Goal: Check status

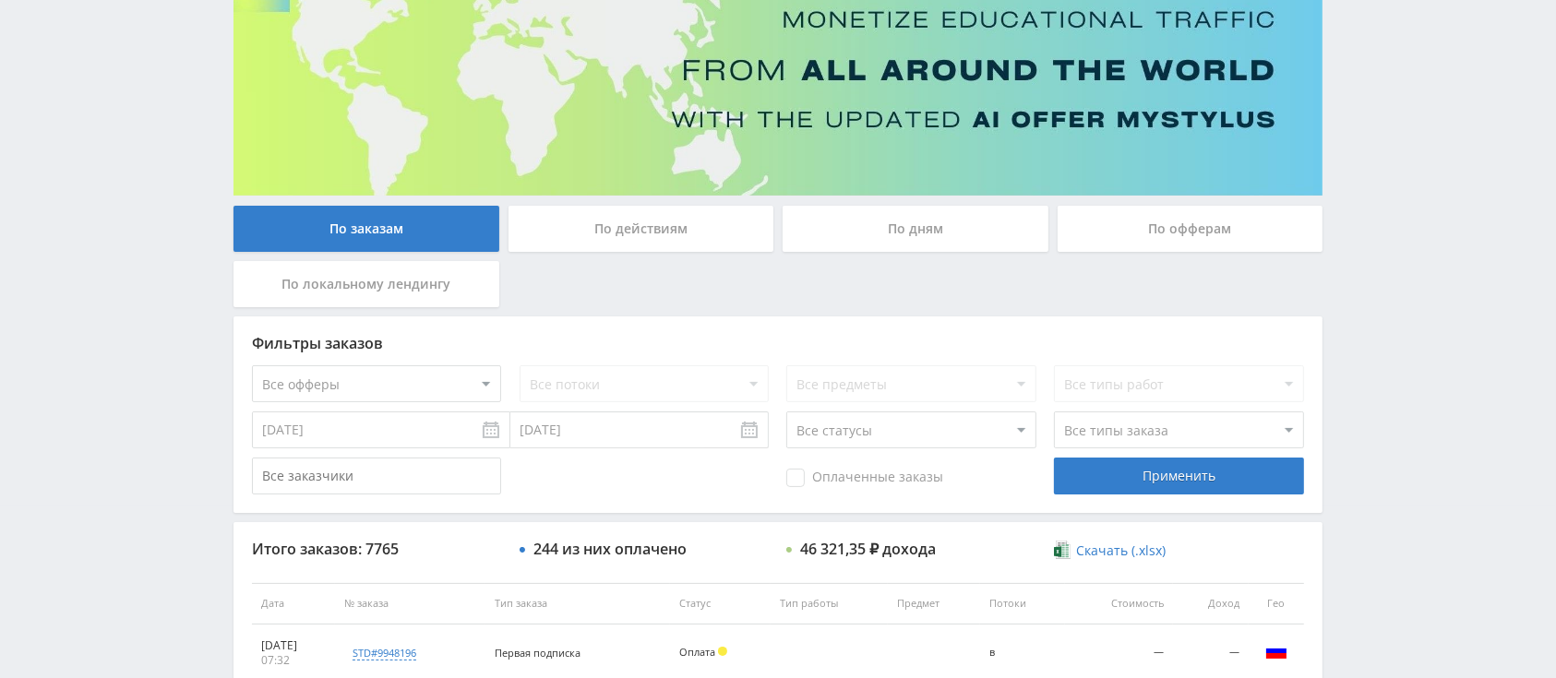
scroll to position [418, 0]
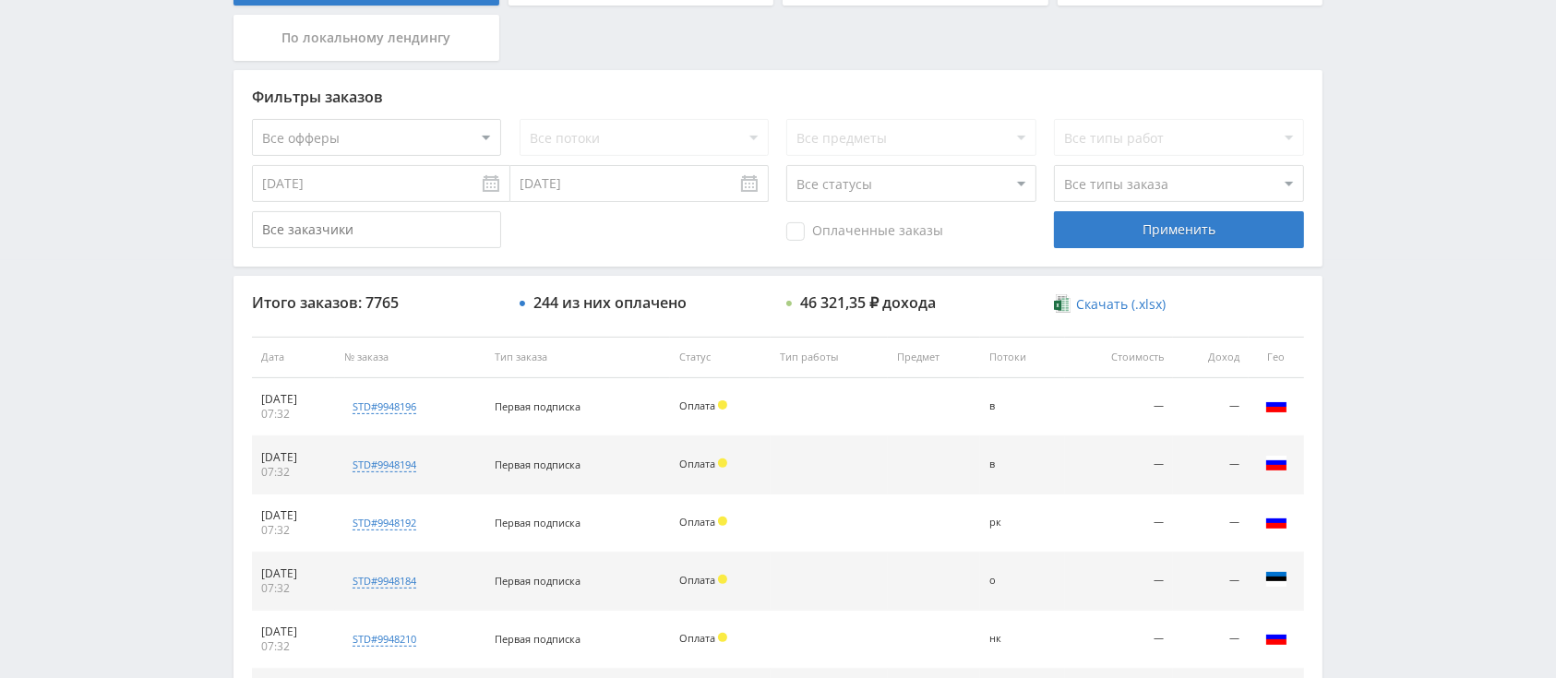
click at [424, 129] on select "Все офферы MyStylus MyStylus - Revshare Кэмп Studybay Автор24 Studybay [GEOGRAP…" at bounding box center [376, 137] width 249 height 37
select select "340"
click at [1097, 240] on div "Применить" at bounding box center [1178, 229] width 249 height 37
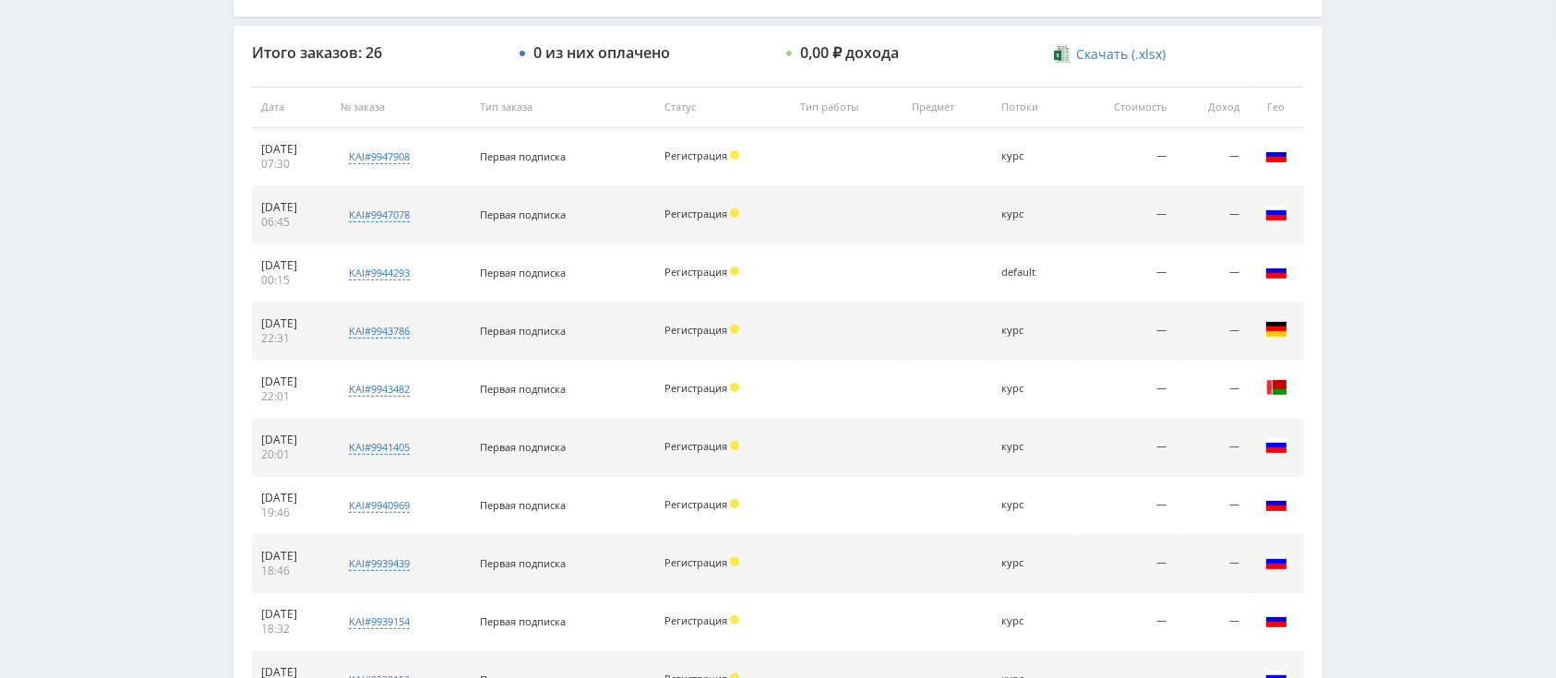
scroll to position [869, 0]
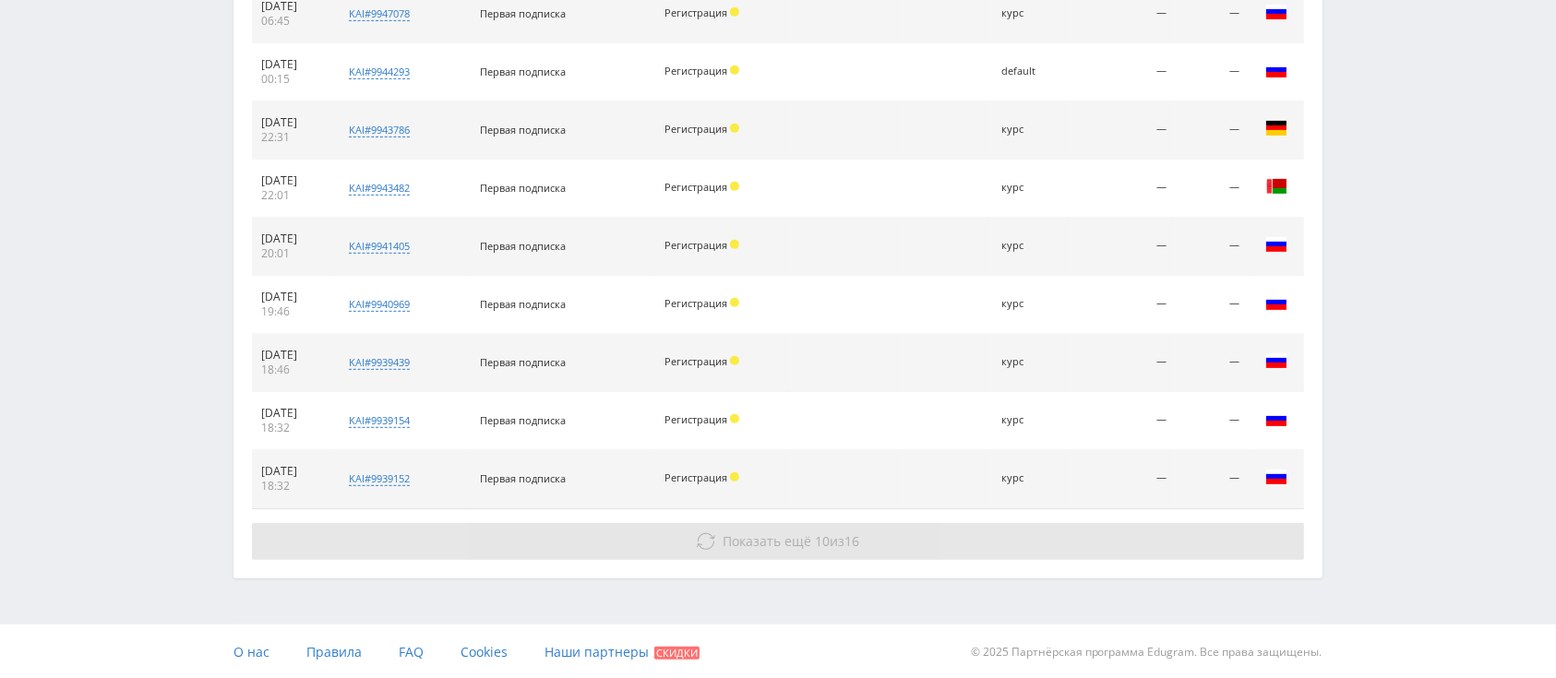
click at [794, 534] on span "Показать ещё" at bounding box center [767, 541] width 89 height 18
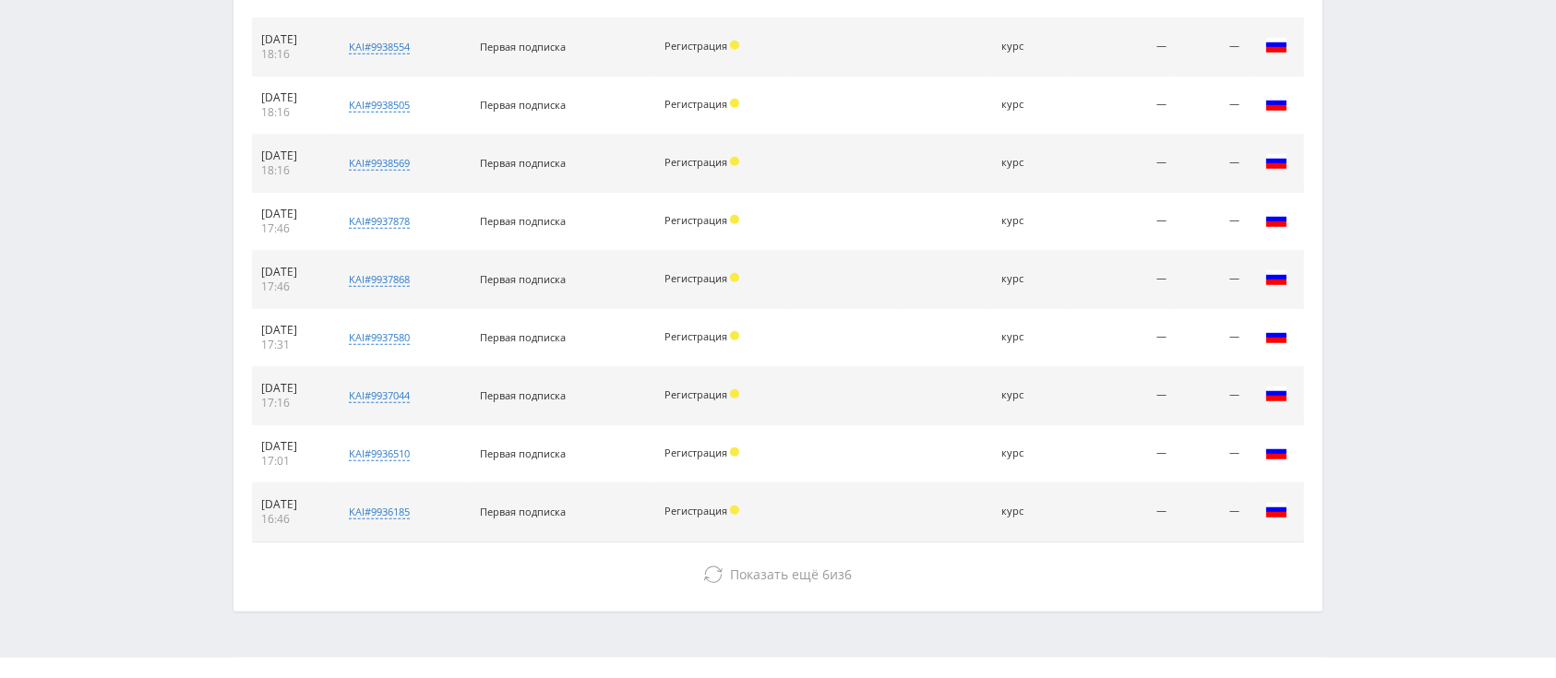
scroll to position [1449, 0]
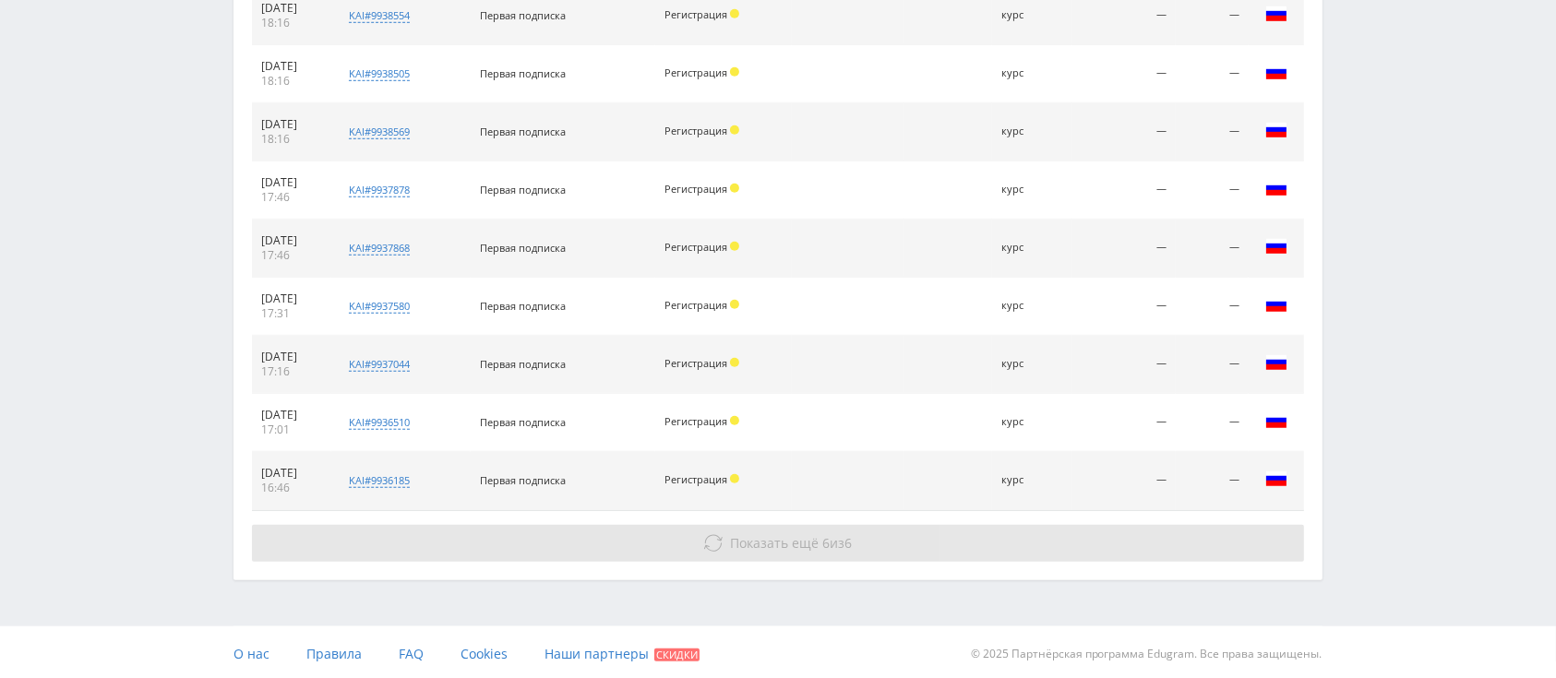
click at [804, 550] on button "Показать ещё 6 из 6" at bounding box center [778, 543] width 1052 height 37
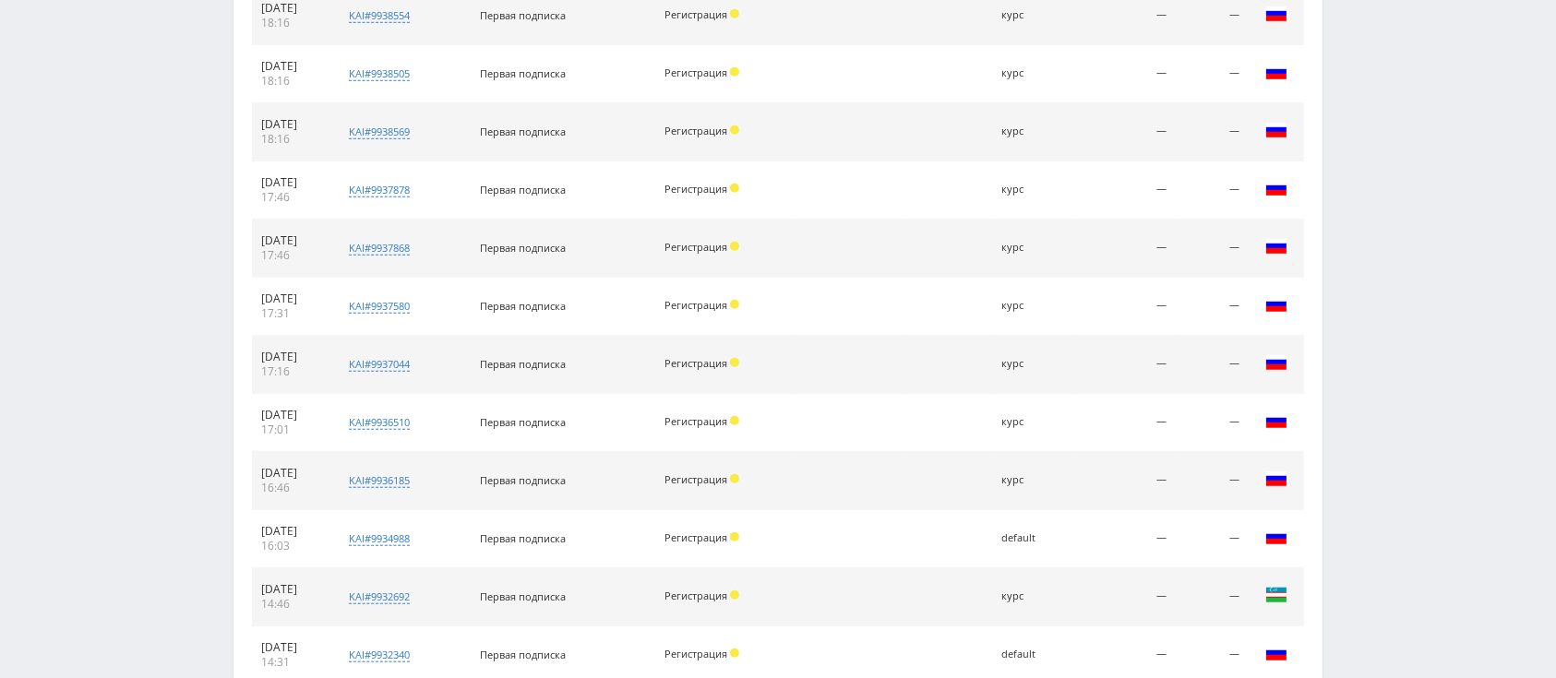
click at [819, 533] on td at bounding box center [848, 539] width 112 height 58
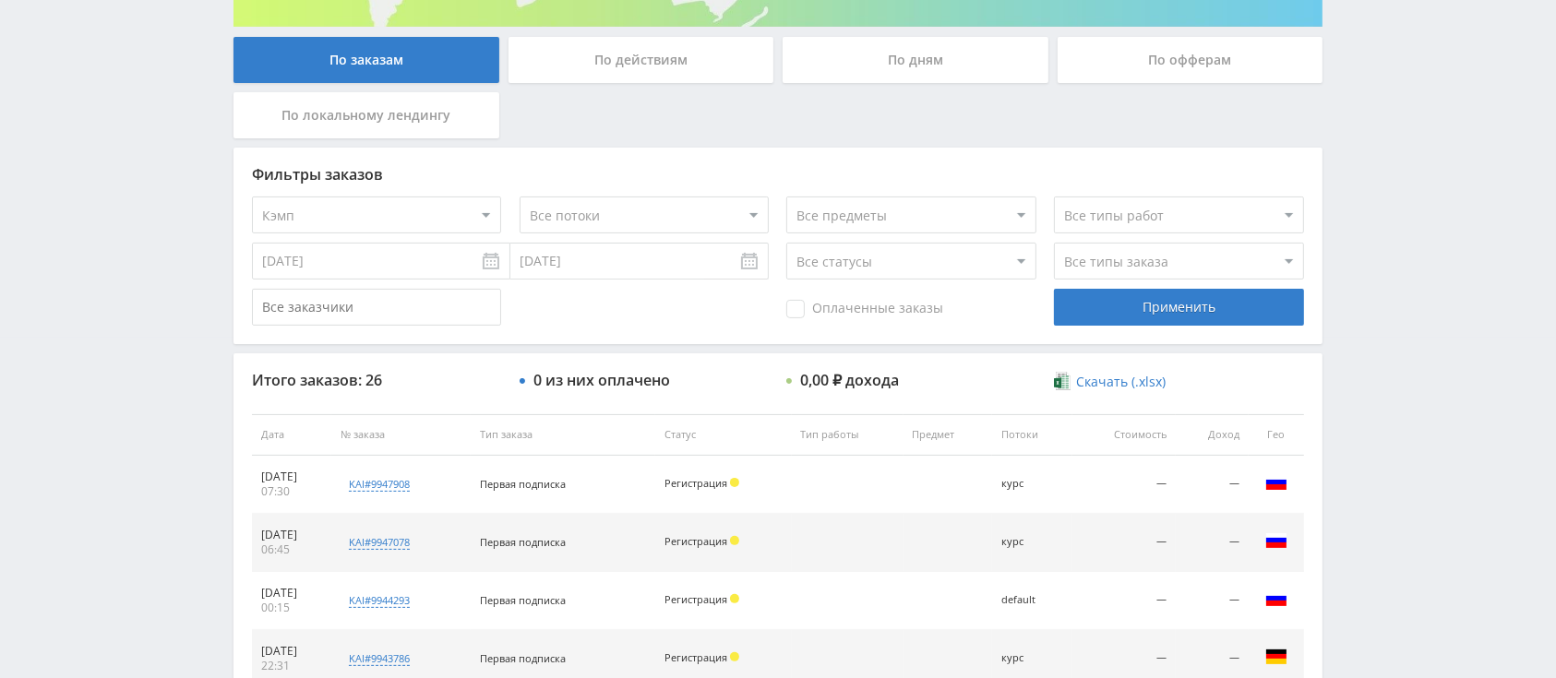
scroll to position [284, 0]
